Goal: Navigation & Orientation: Understand site structure

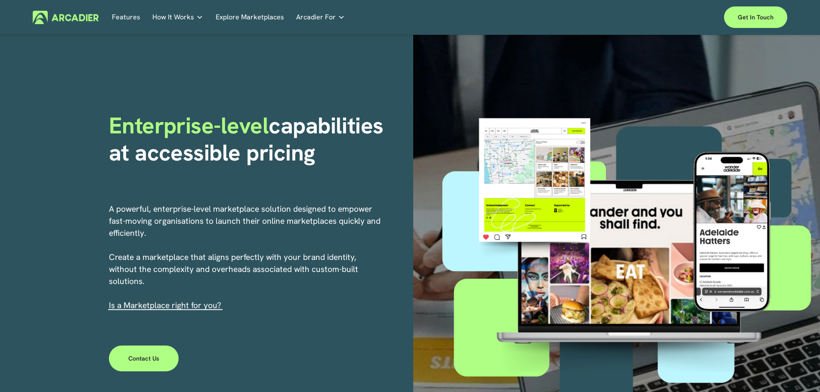
click at [0, 0] on p "Intuitive marketplaces tailored to your business needs." at bounding box center [0, 0] width 0 height 0
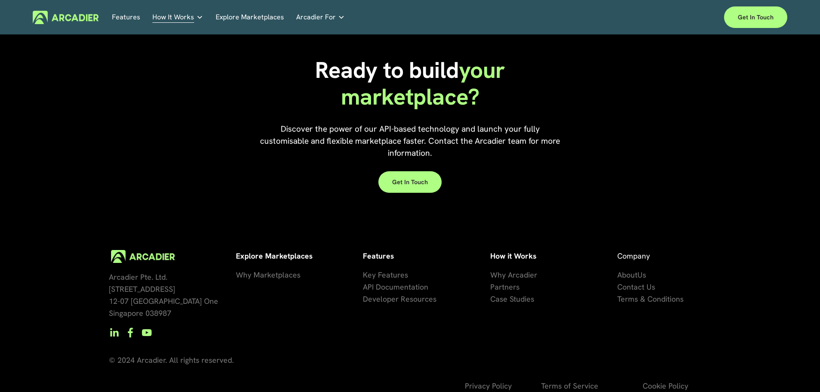
scroll to position [782, 0]
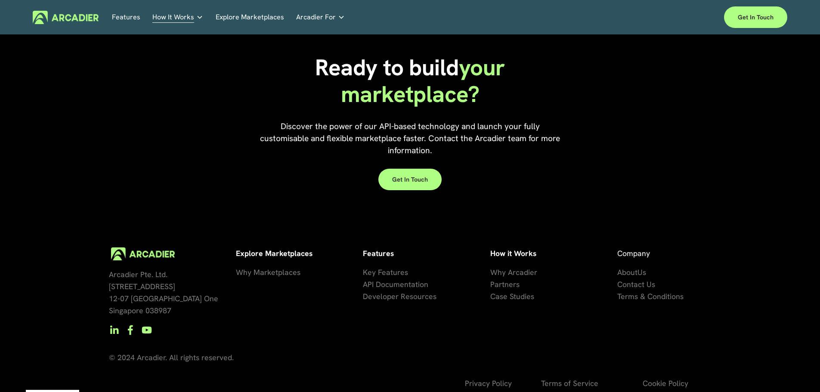
click at [386, 267] on span "Key Features" at bounding box center [385, 272] width 45 height 10
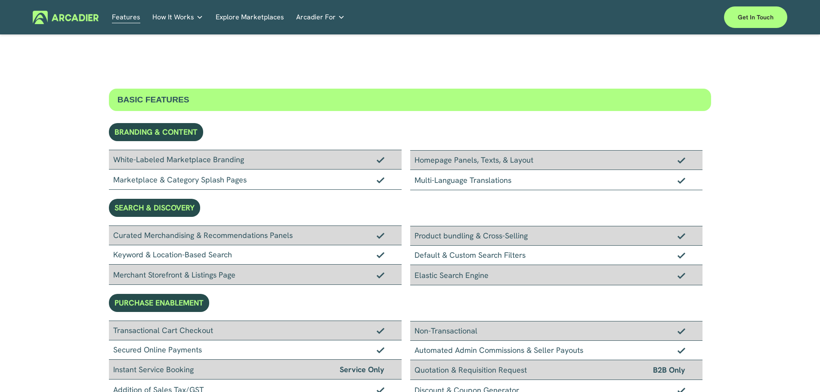
click at [263, 9] on div "Features How It Works Why Arcadier" at bounding box center [410, 17] width 755 height 22
click at [262, 12] on link "Explore Marketplaces" at bounding box center [250, 17] width 68 height 13
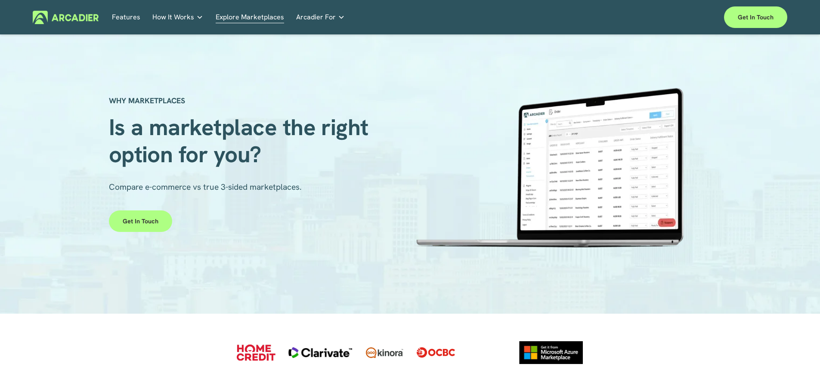
click at [0, 0] on p "Read about game-changing marketplace solutions." at bounding box center [0, 0] width 0 height 0
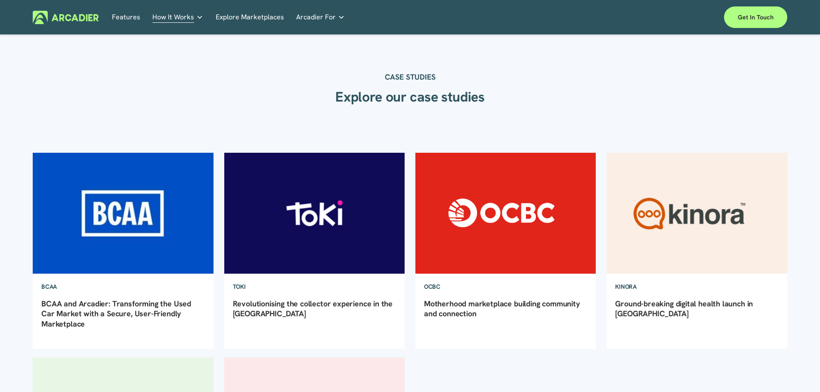
click at [125, 22] on link "Features" at bounding box center [126, 17] width 28 height 13
